Goal: Book appointment/travel/reservation

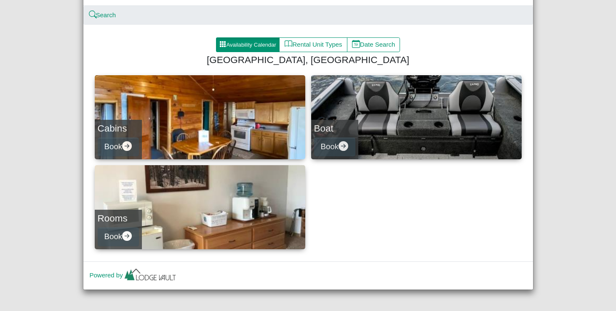
scroll to position [63, 0]
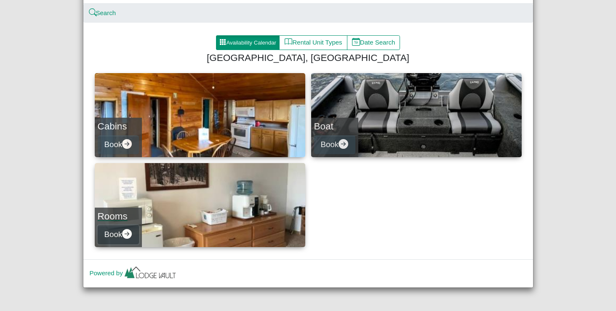
click at [120, 233] on button "Book" at bounding box center [118, 235] width 41 height 19
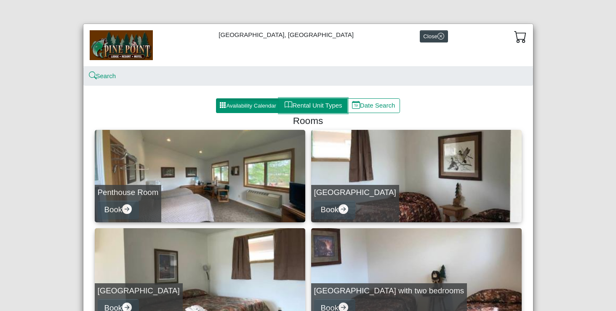
click at [305, 101] on button "Rental Unit Types" at bounding box center [313, 105] width 68 height 15
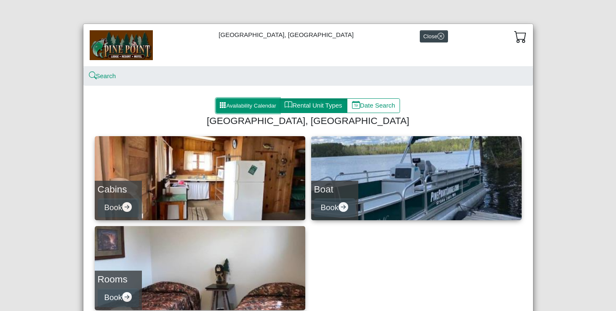
click at [259, 113] on button "Availability Calendar" at bounding box center [248, 105] width 64 height 15
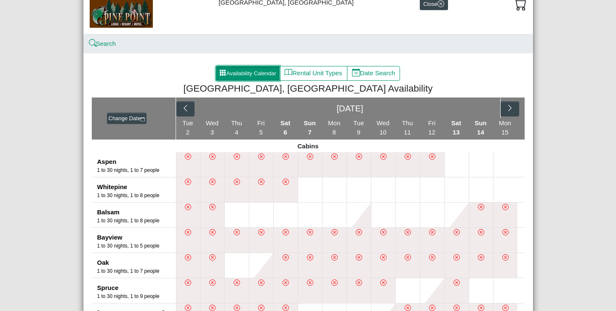
scroll to position [43, 0]
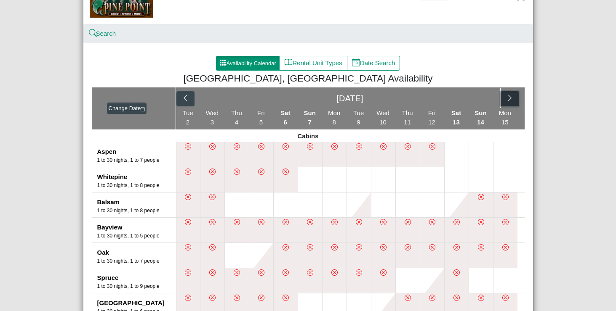
click at [508, 98] on icon "chevron right" at bounding box center [510, 98] width 8 height 8
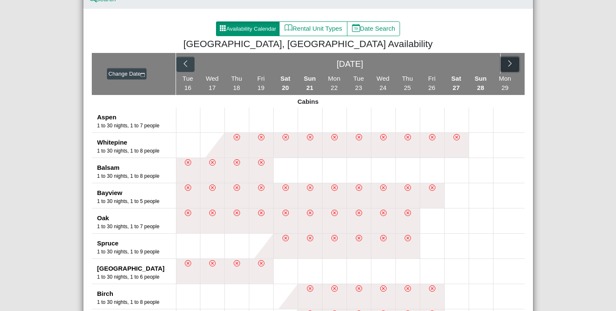
scroll to position [80, 0]
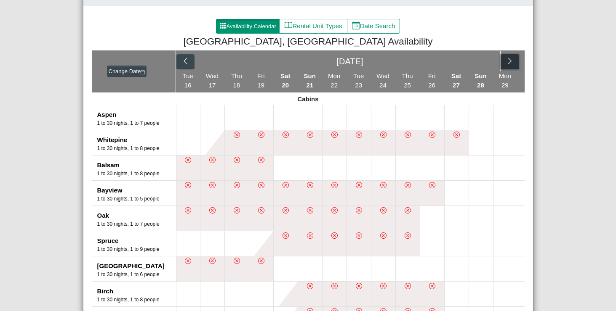
click at [511, 65] on icon "chevron right" at bounding box center [510, 61] width 8 height 8
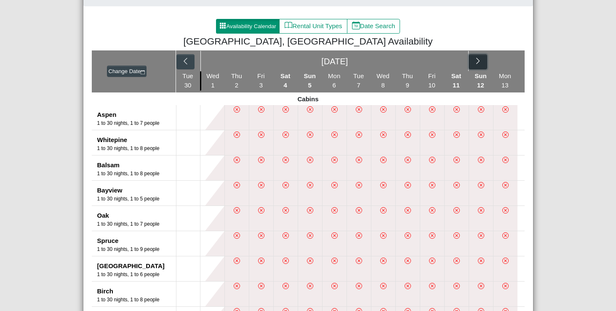
click at [475, 63] on icon "chevron right" at bounding box center [478, 61] width 8 height 8
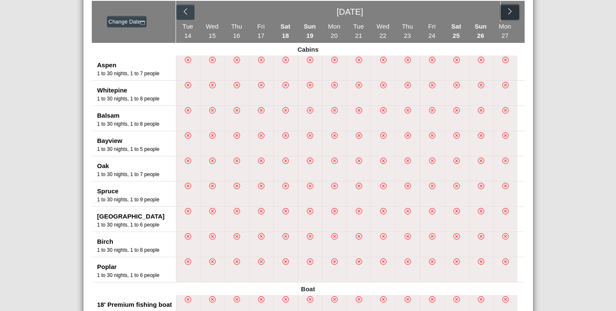
scroll to position [110, 0]
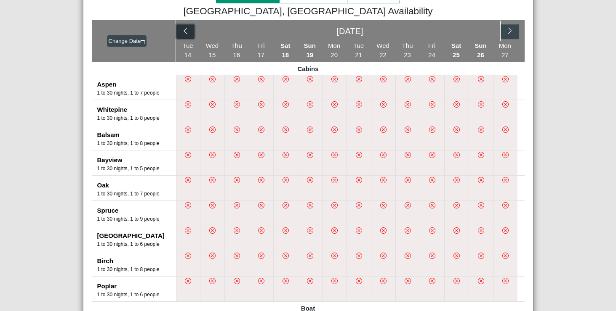
click at [189, 27] on icon "chevron left" at bounding box center [185, 31] width 8 height 8
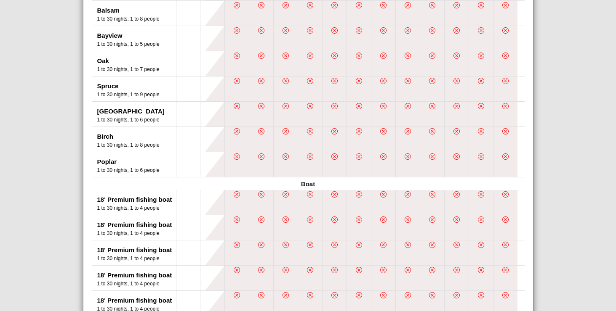
scroll to position [105, 0]
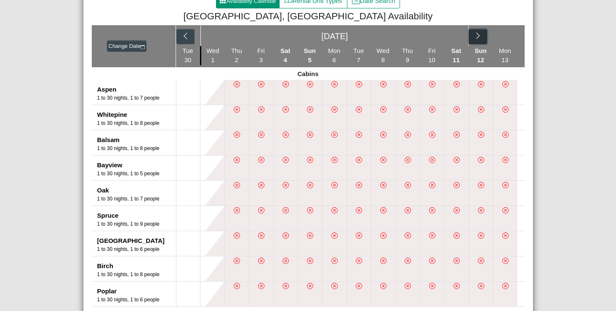
click at [484, 37] on button "button" at bounding box center [477, 36] width 18 height 15
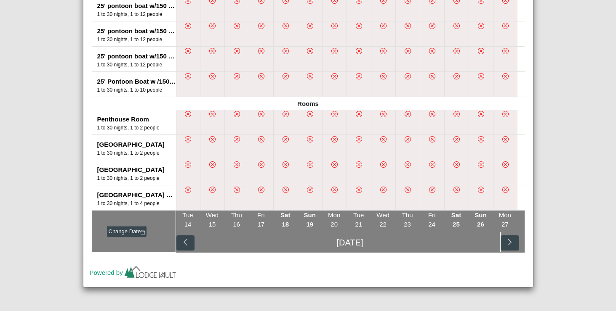
scroll to position [0, 0]
